Goal: Transaction & Acquisition: Download file/media

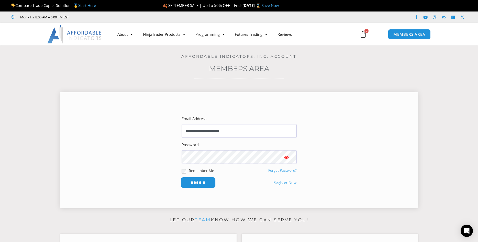
click at [195, 183] on input "******" at bounding box center [198, 182] width 35 height 11
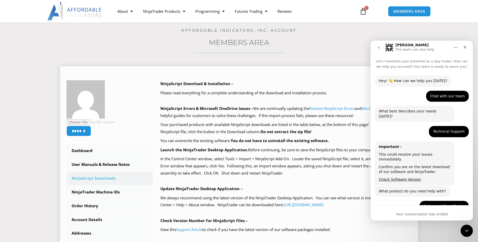
scroll to position [370, 0]
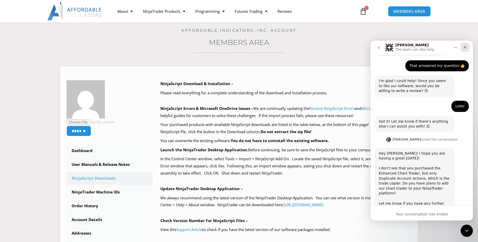
click at [467, 47] on icon "Close" at bounding box center [465, 47] width 4 height 4
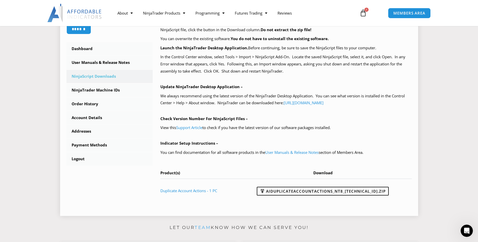
scroll to position [131, 0]
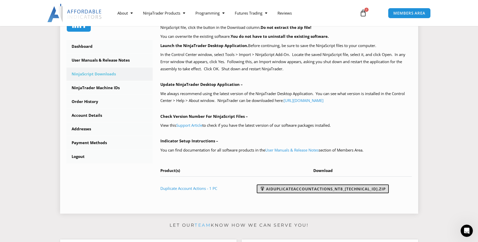
click at [302, 190] on link "AIDuplicateAccountActions_NT8_[TECHNICAL_ID].zip" at bounding box center [323, 189] width 132 height 9
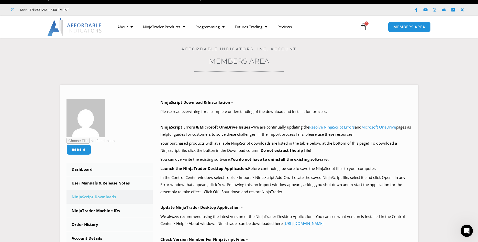
scroll to position [0, 0]
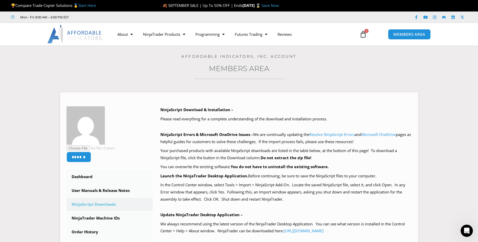
click at [93, 34] on img at bounding box center [74, 34] width 55 height 18
